Goal: Book appointment/travel/reservation

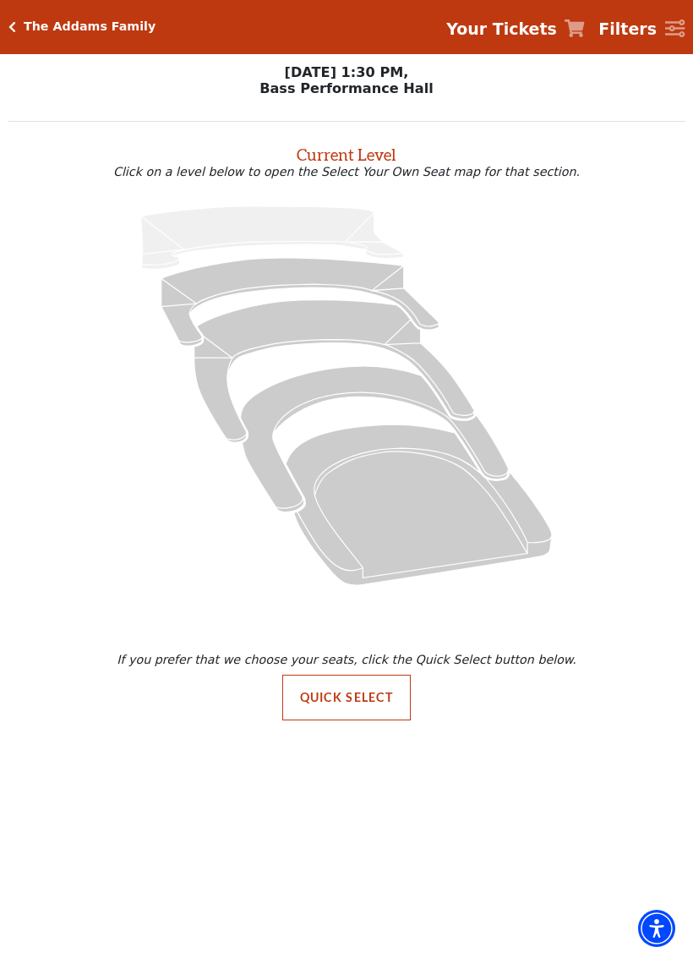
click at [354, 374] on icon "Box Tier - Seats Available: 28" at bounding box center [375, 439] width 268 height 146
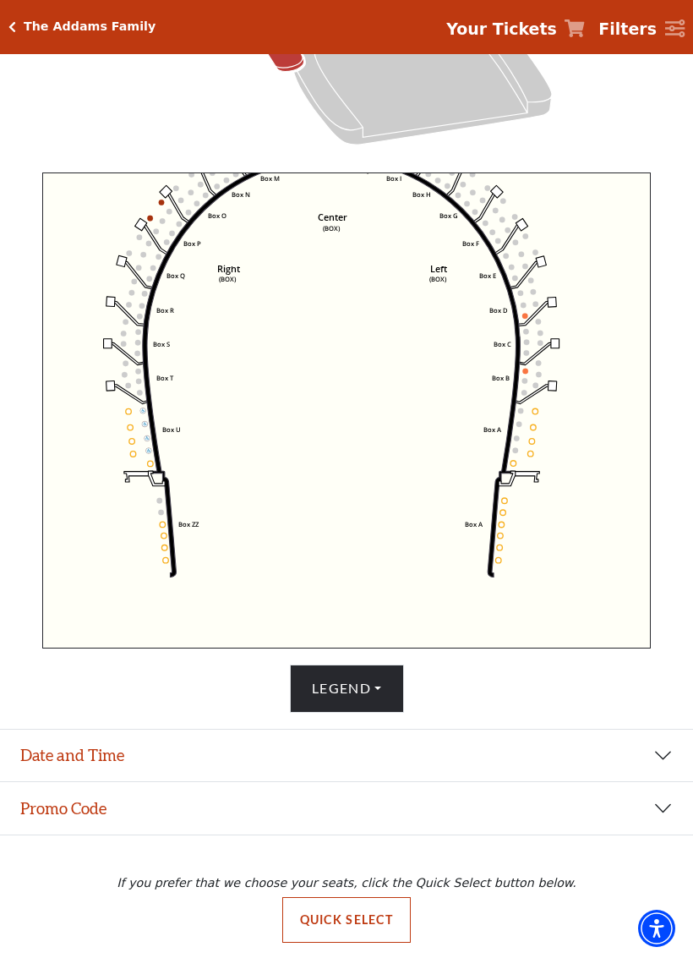
scroll to position [472, 0]
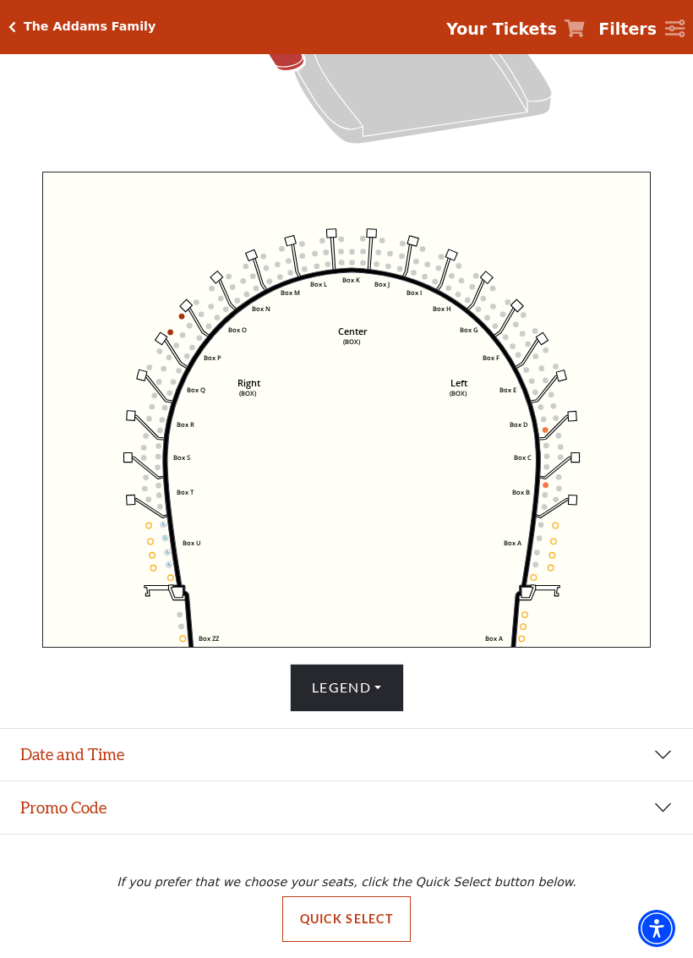
click at [583, 226] on icon "Left (BOX) Right (BOX) Center (BOX) Box ZZ Box U Box T Box S Box R Box Q Box P …" at bounding box center [347, 410] width 610 height 476
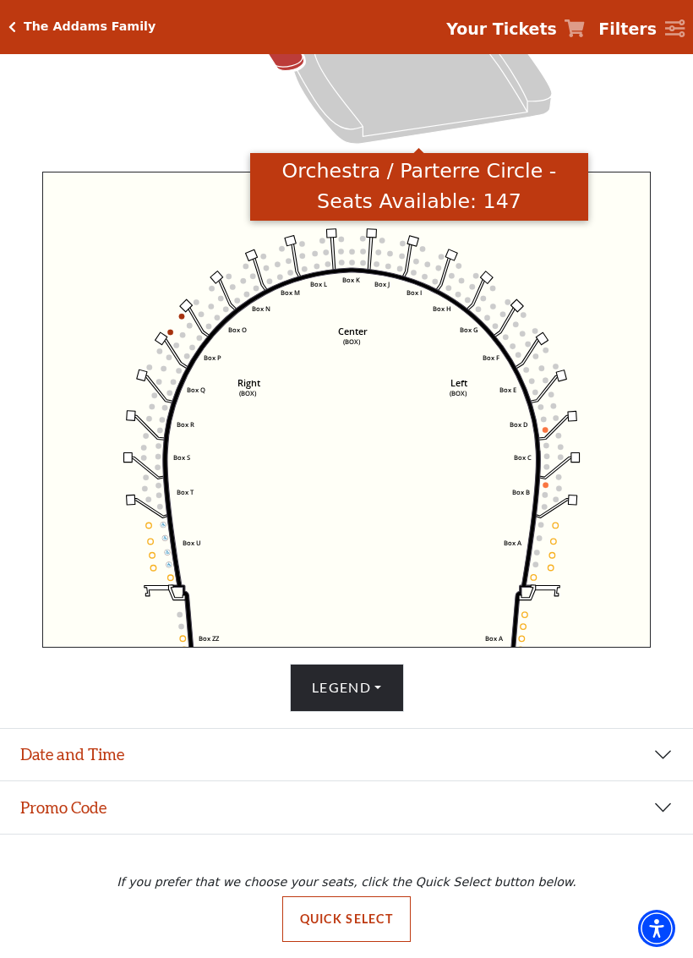
click at [457, 91] on icon "Orchestra / Parterre Circle - Seats Available: 147" at bounding box center [419, 63] width 266 height 161
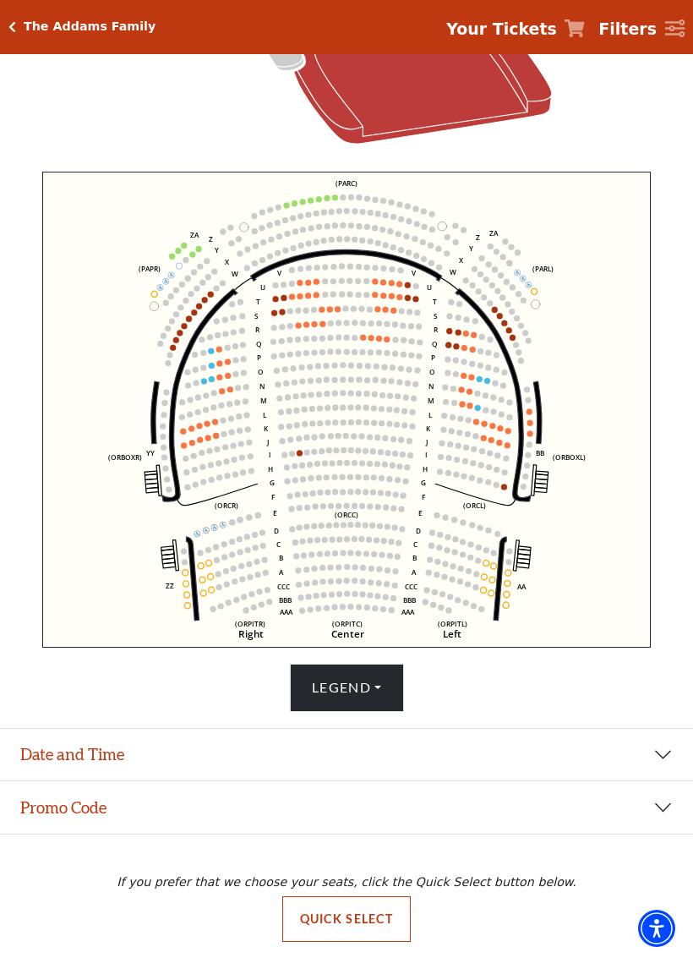
click at [345, 449] on circle at bounding box center [344, 451] width 6 height 6
click at [344, 453] on circle at bounding box center [344, 451] width 6 height 6
click at [366, 684] on button "Legend" at bounding box center [347, 687] width 114 height 47
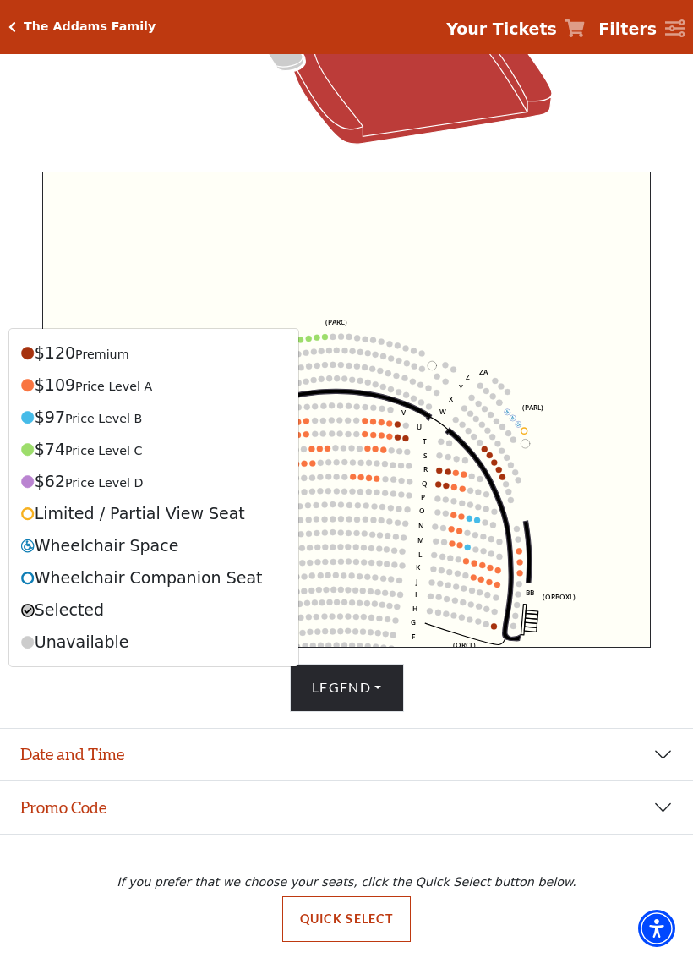
click at [654, 722] on div "Choose My Seats Quick Select Current Level Orchestra / Parterre Circle Click on…" at bounding box center [346, 305] width 693 height 1306
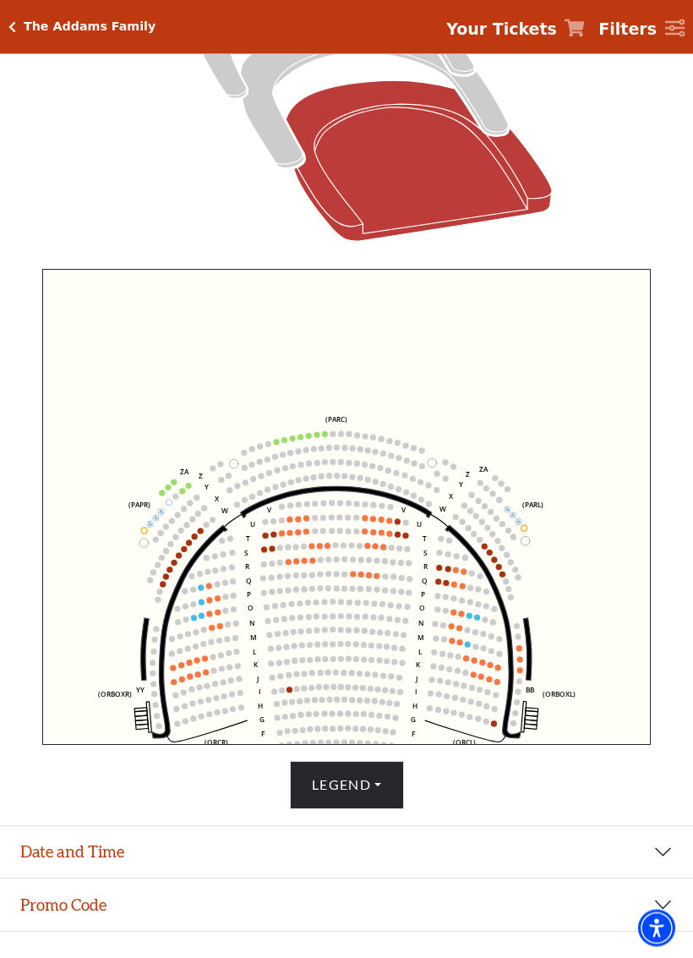
scroll to position [372, 0]
click at [367, 788] on button "Legend" at bounding box center [347, 784] width 114 height 47
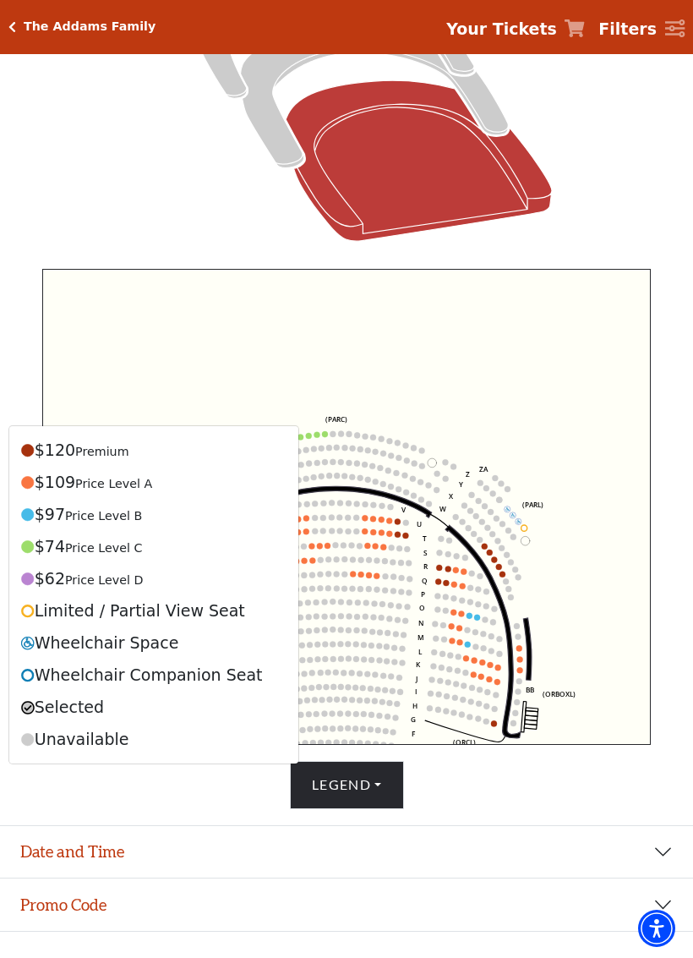
click at [627, 206] on icon at bounding box center [347, 51] width 638 height 402
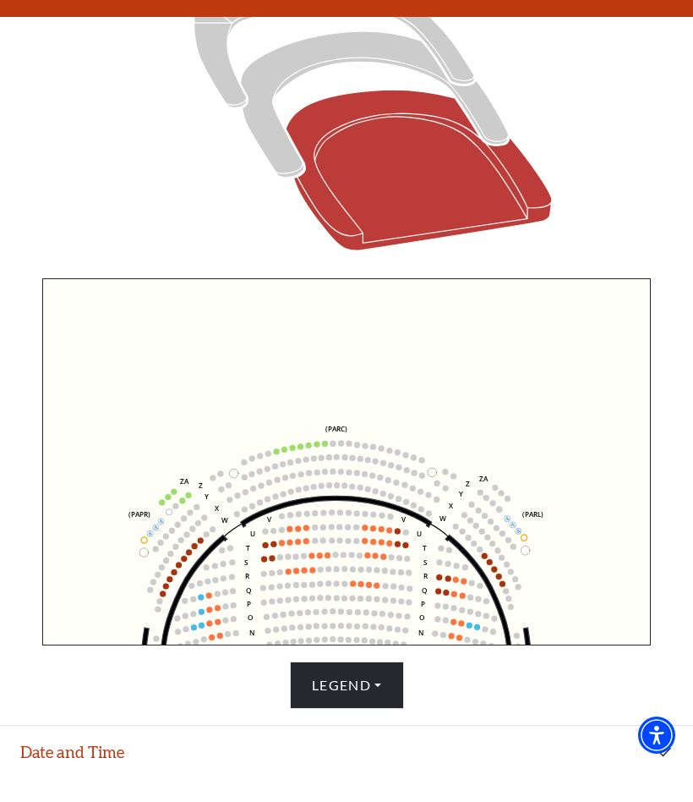
scroll to position [363, 0]
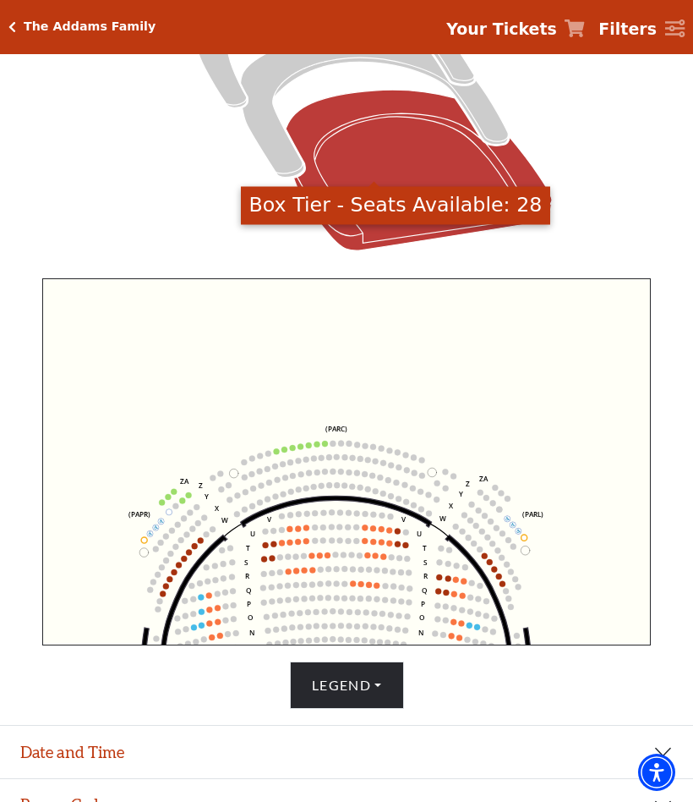
click at [271, 152] on icon "Box Tier - Seats Available: 28" at bounding box center [375, 104] width 268 height 146
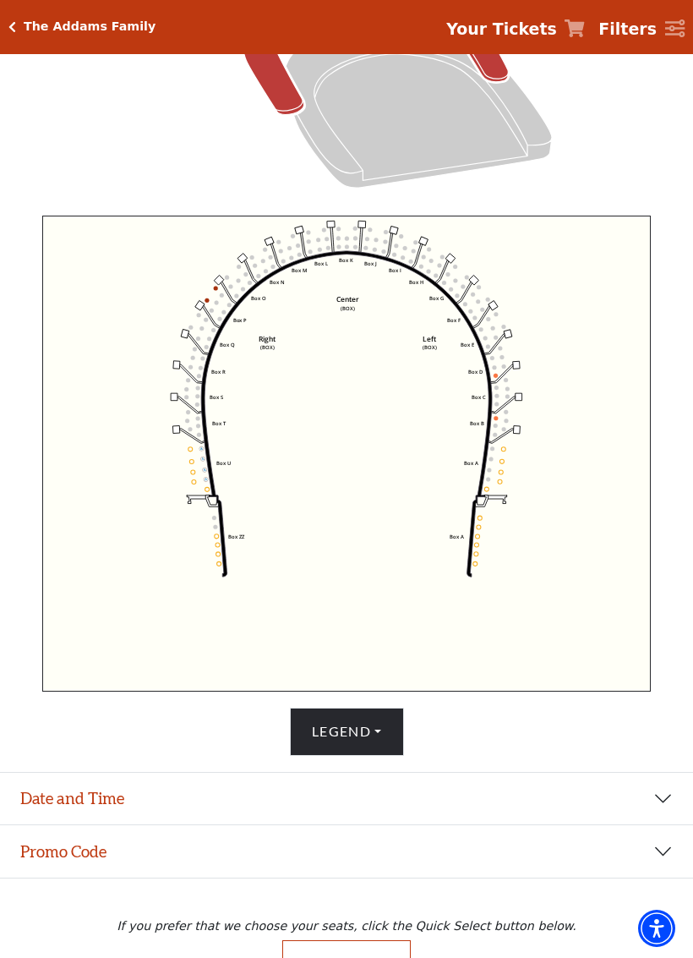
scroll to position [446, 0]
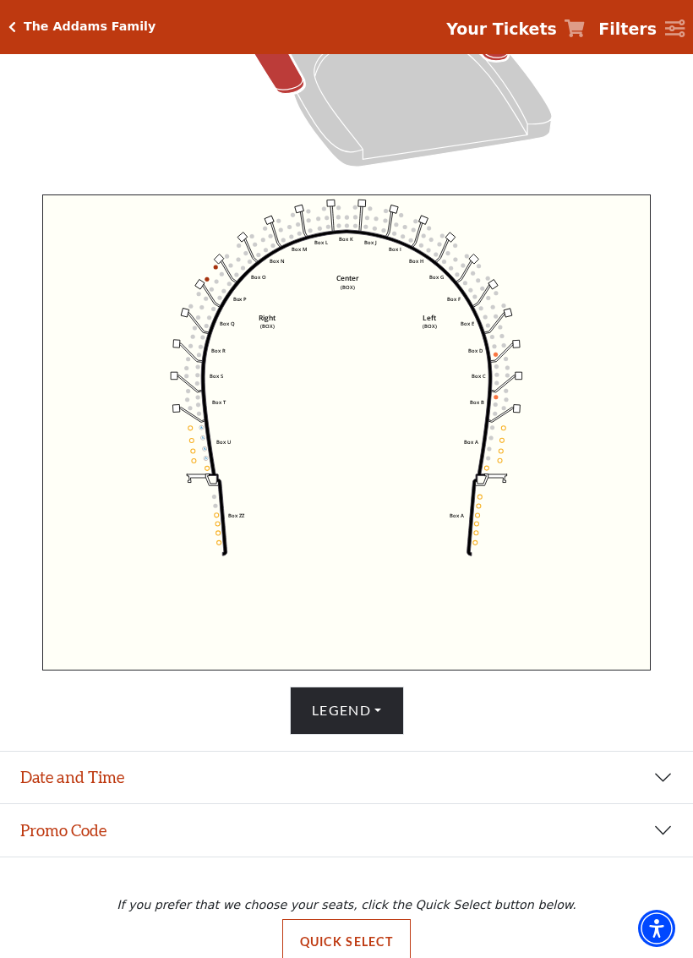
click at [373, 709] on button "Legend" at bounding box center [347, 710] width 114 height 47
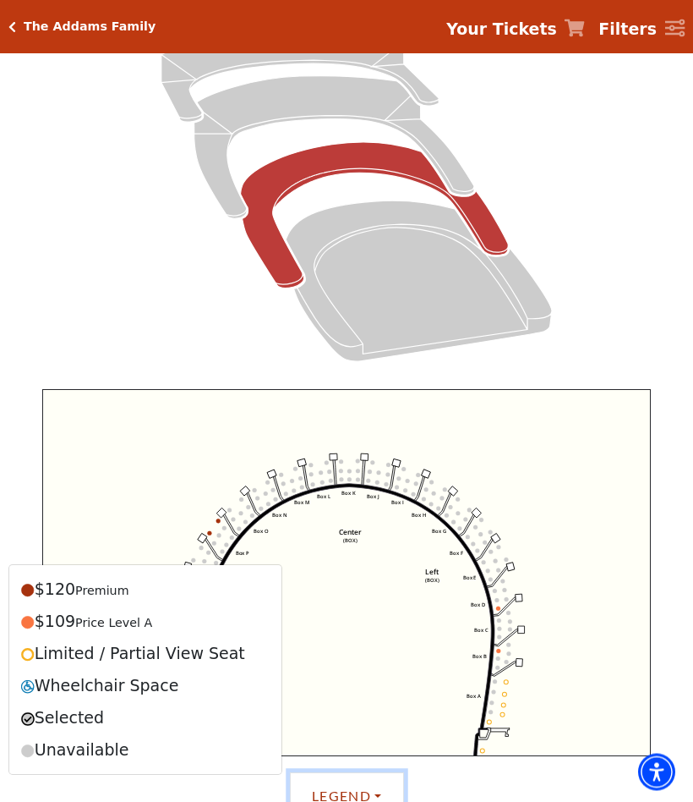
scroll to position [252, 0]
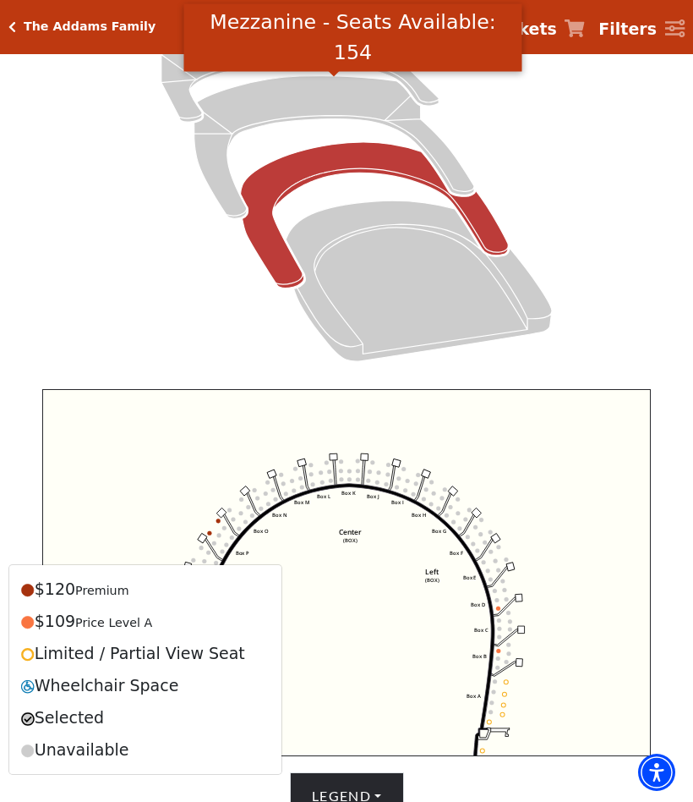
click at [452, 172] on icon "Mezzanine - Seats Available: 154" at bounding box center [334, 147] width 280 height 143
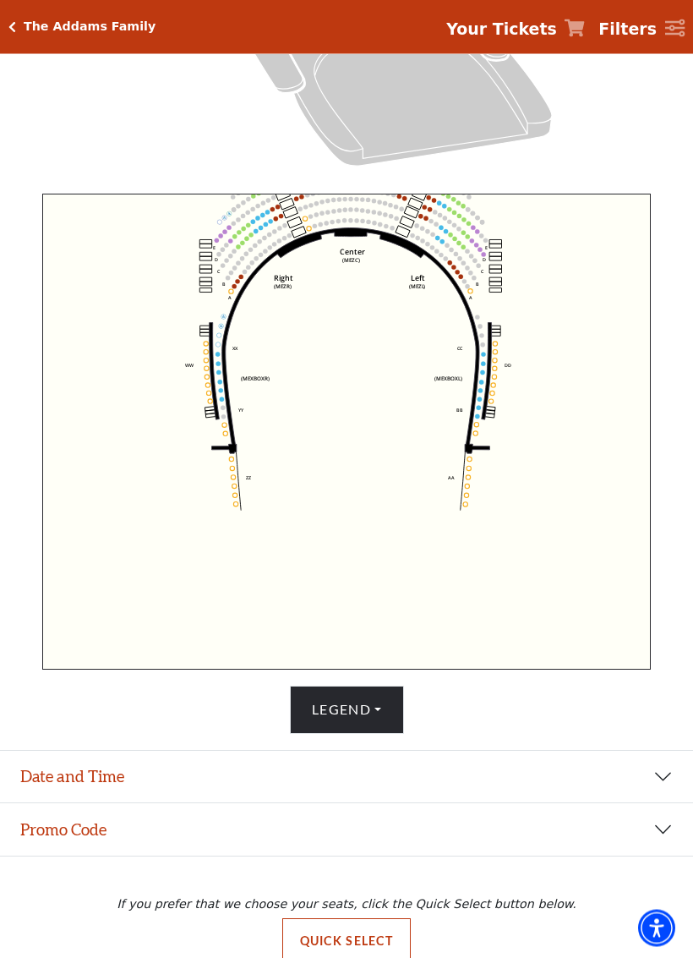
scroll to position [472, 0]
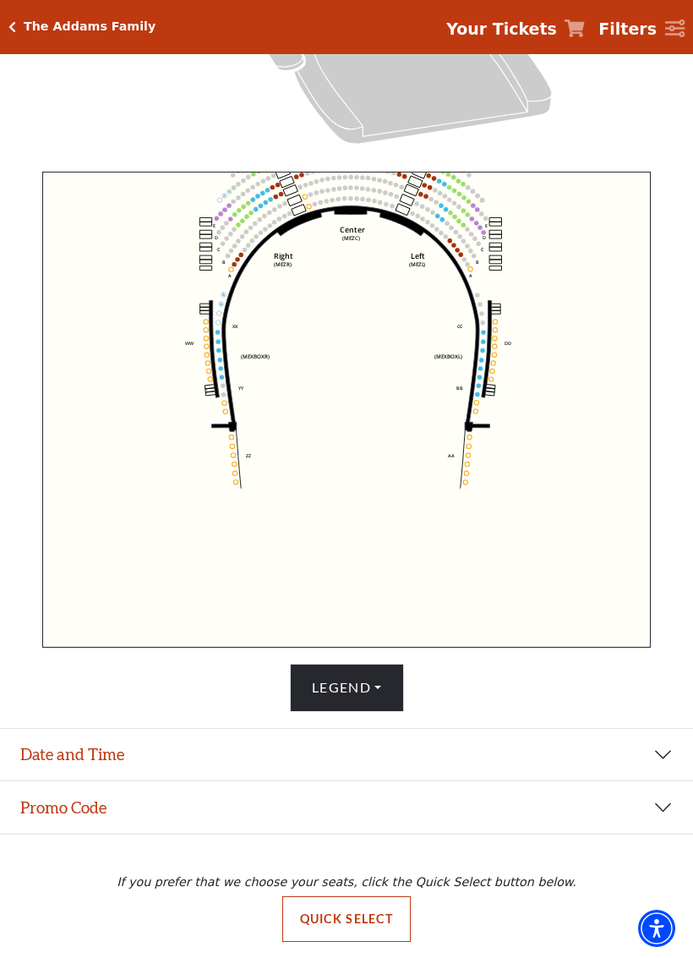
click at [370, 684] on button "Legend" at bounding box center [347, 687] width 114 height 47
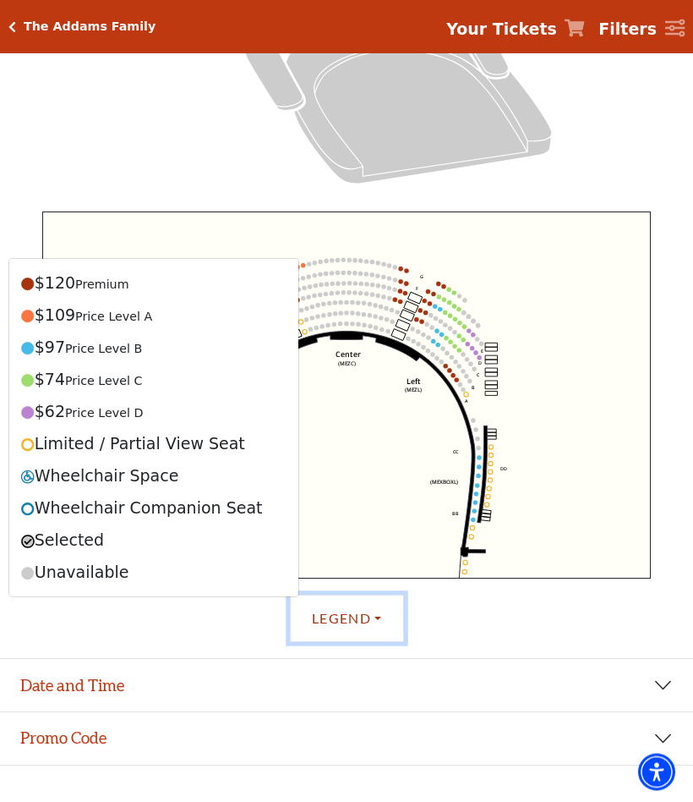
scroll to position [461, 0]
